Goal: Task Accomplishment & Management: Manage account settings

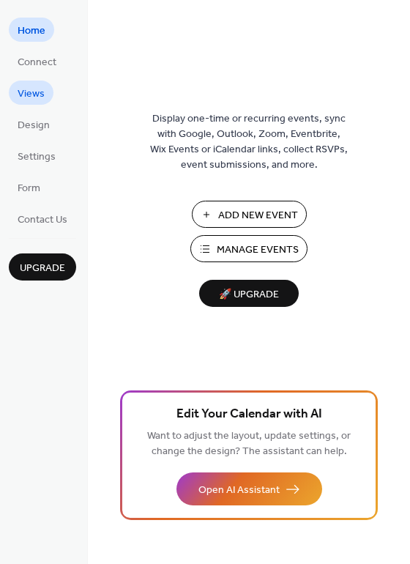
click at [34, 96] on span "Views" at bounding box center [31, 93] width 27 height 15
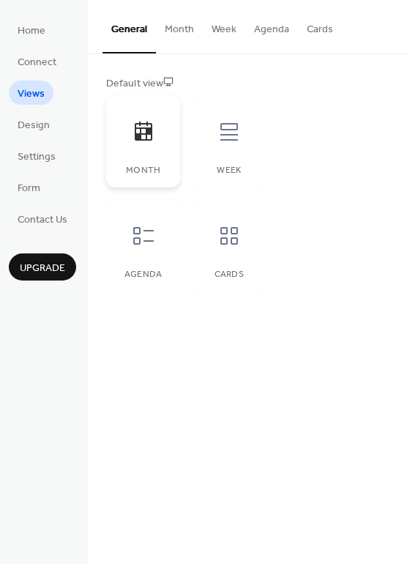
click at [165, 141] on div "Month" at bounding box center [143, 141] width 74 height 92
click at [44, 126] on span "Design" at bounding box center [34, 125] width 32 height 15
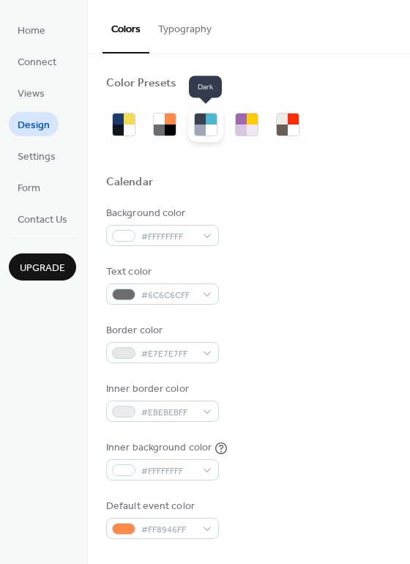
click at [212, 123] on div at bounding box center [211, 118] width 11 height 11
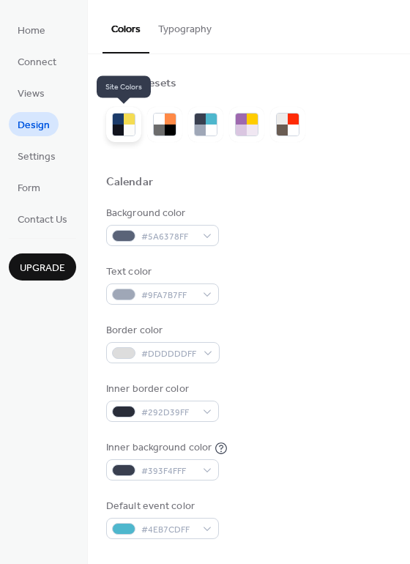
click at [119, 125] on div at bounding box center [118, 129] width 11 height 11
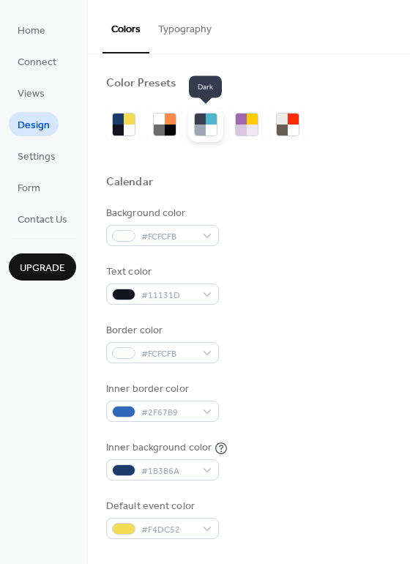
click at [209, 125] on div at bounding box center [211, 129] width 11 height 11
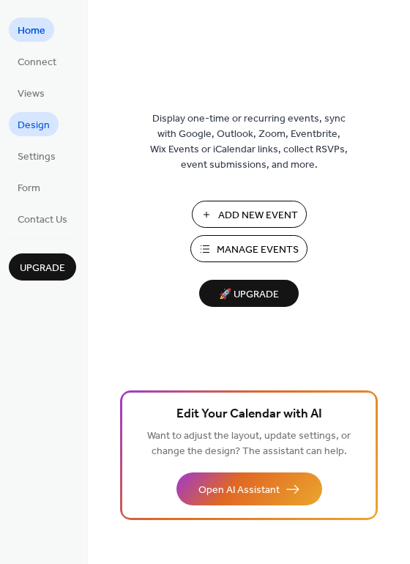
drag, startPoint x: 43, startPoint y: 121, endPoint x: 55, endPoint y: 120, distance: 11.7
click at [43, 121] on span "Design" at bounding box center [34, 125] width 32 height 15
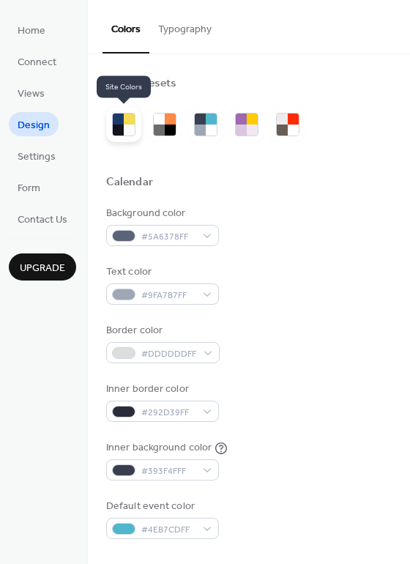
click at [130, 126] on div at bounding box center [129, 129] width 11 height 11
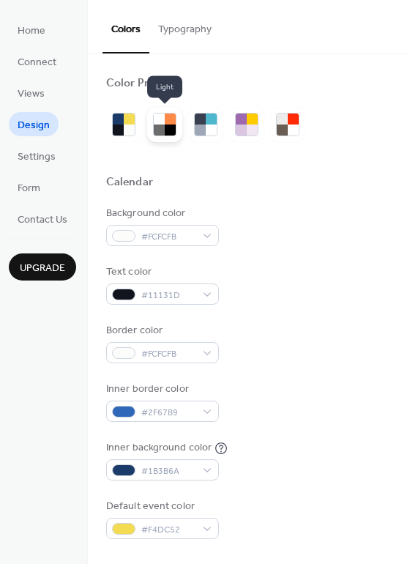
click at [165, 128] on div at bounding box center [170, 129] width 11 height 11
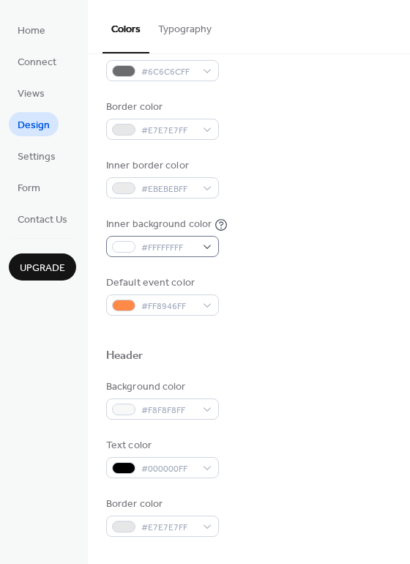
scroll to position [231, 0]
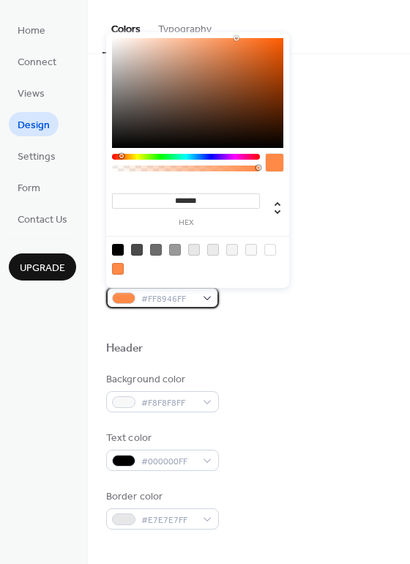
click at [127, 296] on div at bounding box center [123, 298] width 23 height 12
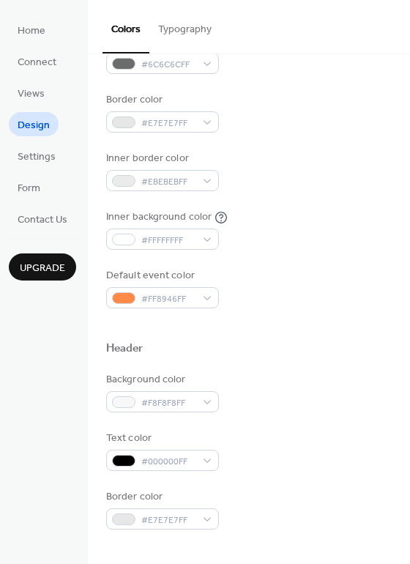
click at [266, 326] on div at bounding box center [248, 324] width 285 height 33
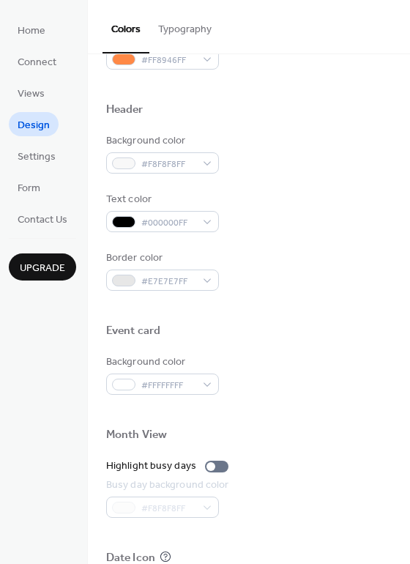
scroll to position [468, 0]
click at [36, 155] on span "Settings" at bounding box center [37, 156] width 38 height 15
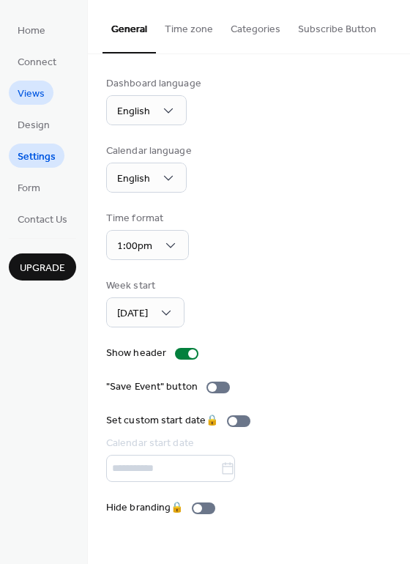
click at [41, 92] on span "Views" at bounding box center [31, 93] width 27 height 15
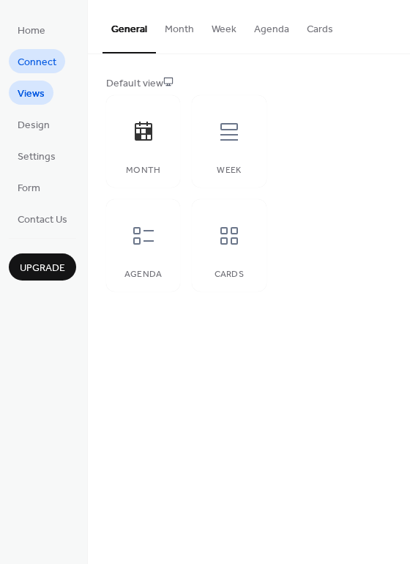
click at [38, 63] on span "Connect" at bounding box center [37, 62] width 39 height 15
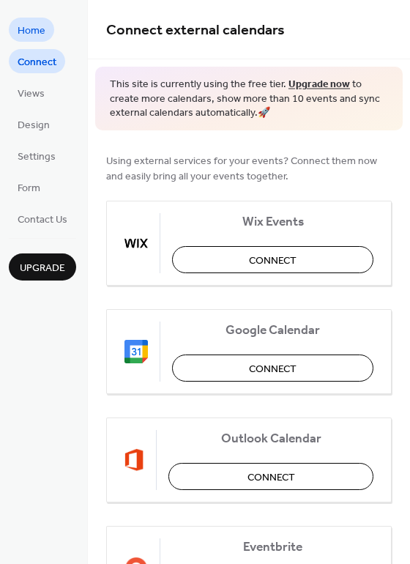
click at [30, 31] on span "Home" at bounding box center [32, 30] width 28 height 15
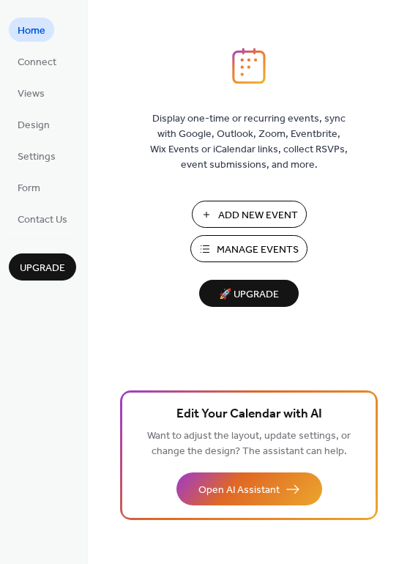
click at [257, 246] on span "Manage Events" at bounding box center [258, 249] width 82 height 15
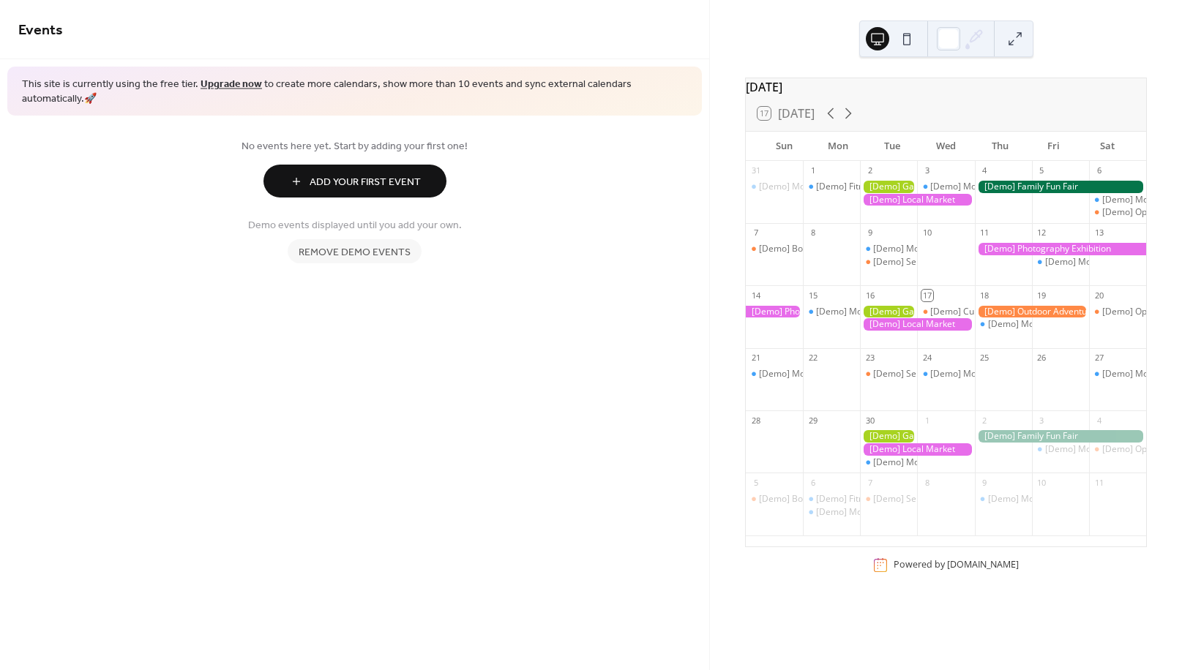
click at [547, 209] on div "Demo events displayed until you add your own. Remove demo events" at bounding box center [354, 236] width 673 height 54
click at [321, 245] on span "Remove demo events" at bounding box center [355, 252] width 112 height 15
